Goal: Information Seeking & Learning: Understand process/instructions

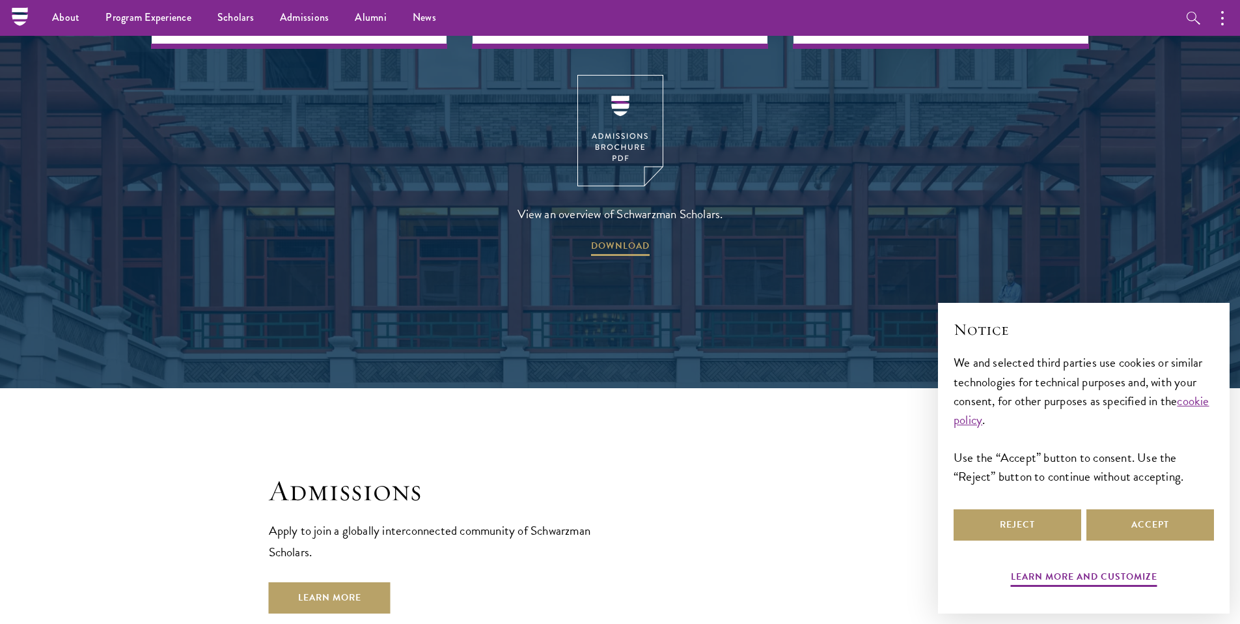
scroll to position [1829, 0]
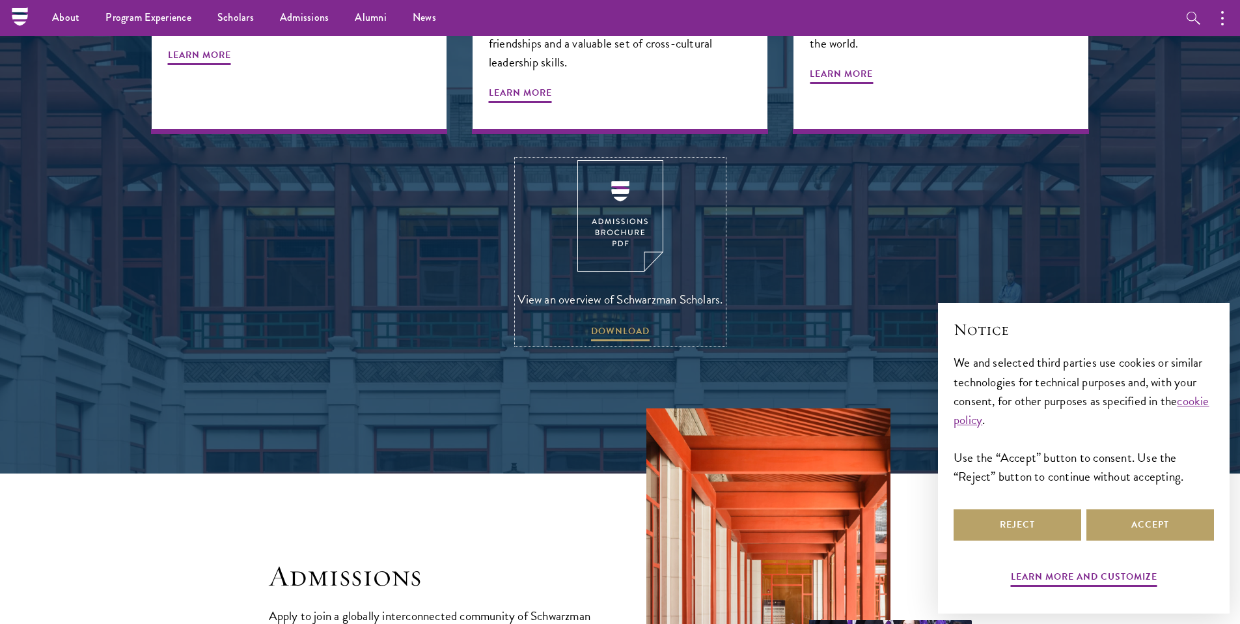
click at [619, 182] on img at bounding box center [621, 215] width 86 height 111
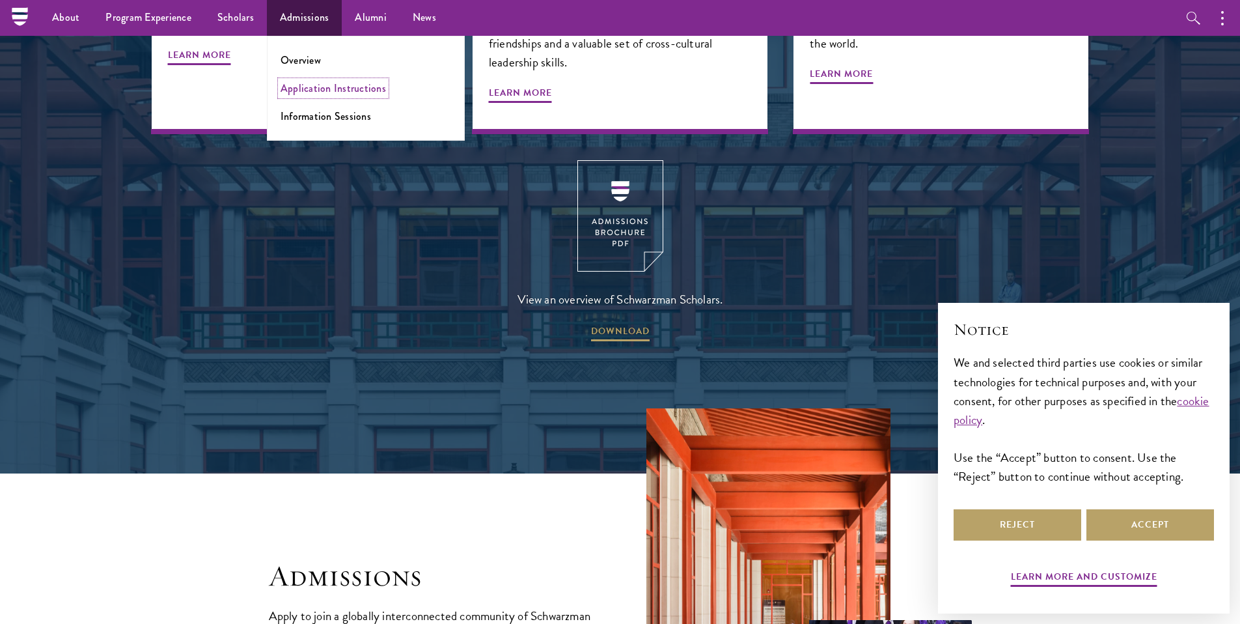
click at [303, 89] on link "Application Instructions" at bounding box center [333, 88] width 105 height 15
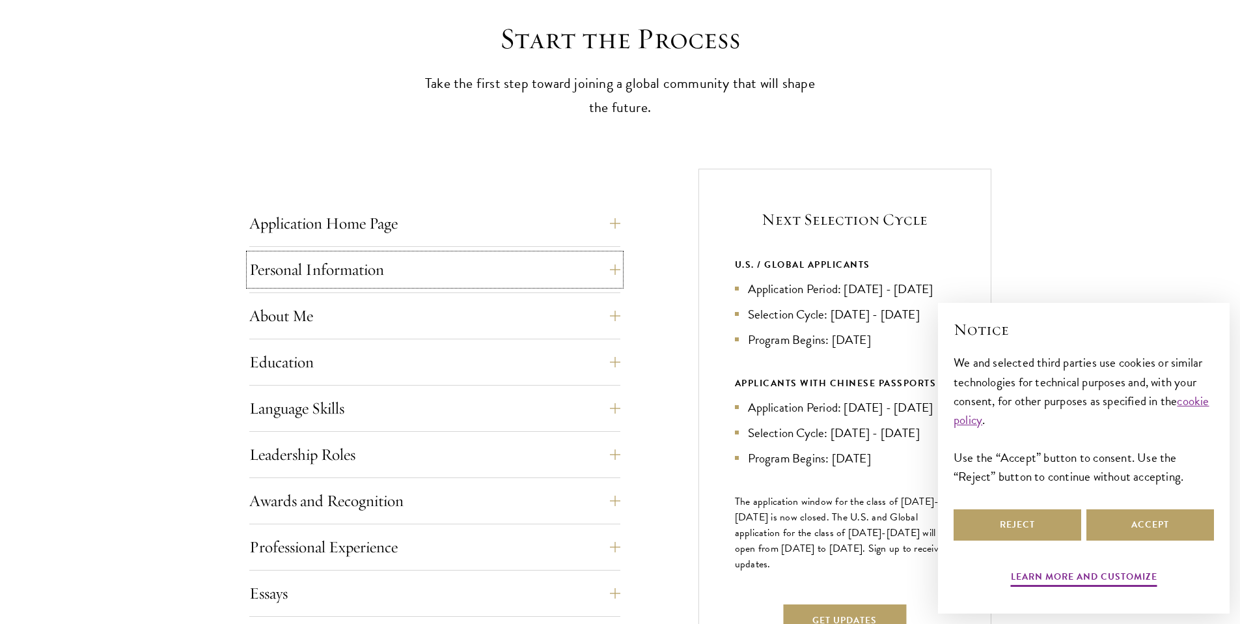
click at [356, 262] on button "Personal Information" at bounding box center [434, 269] width 371 height 31
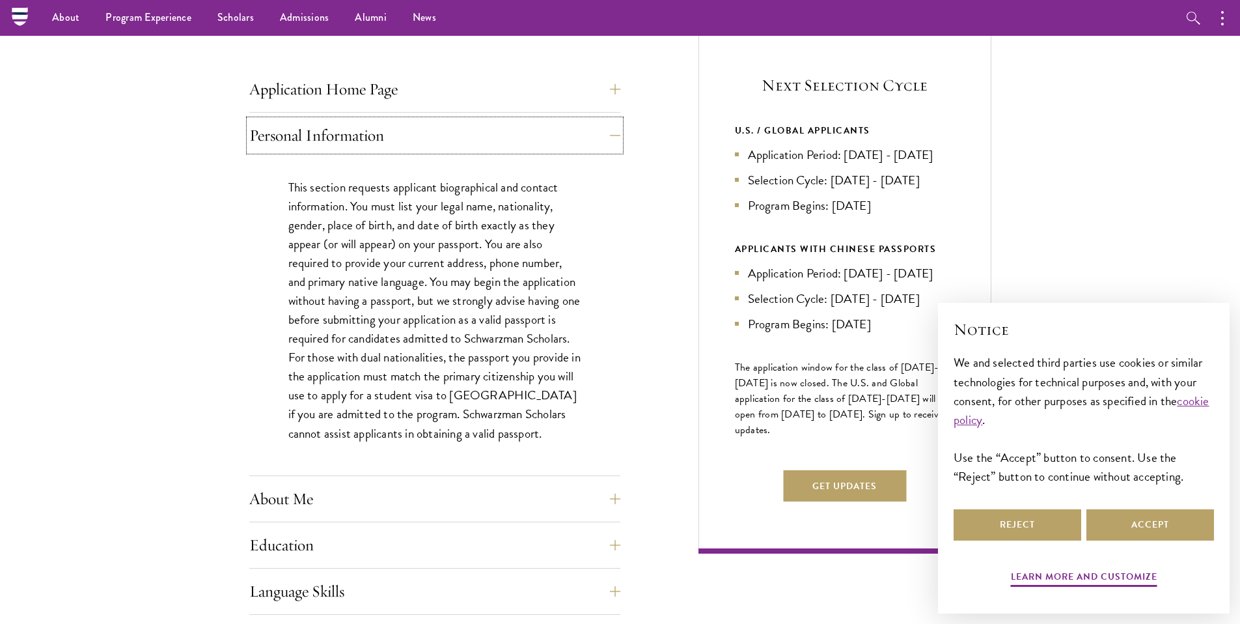
scroll to position [431, 0]
